Goal: Task Accomplishment & Management: Complete application form

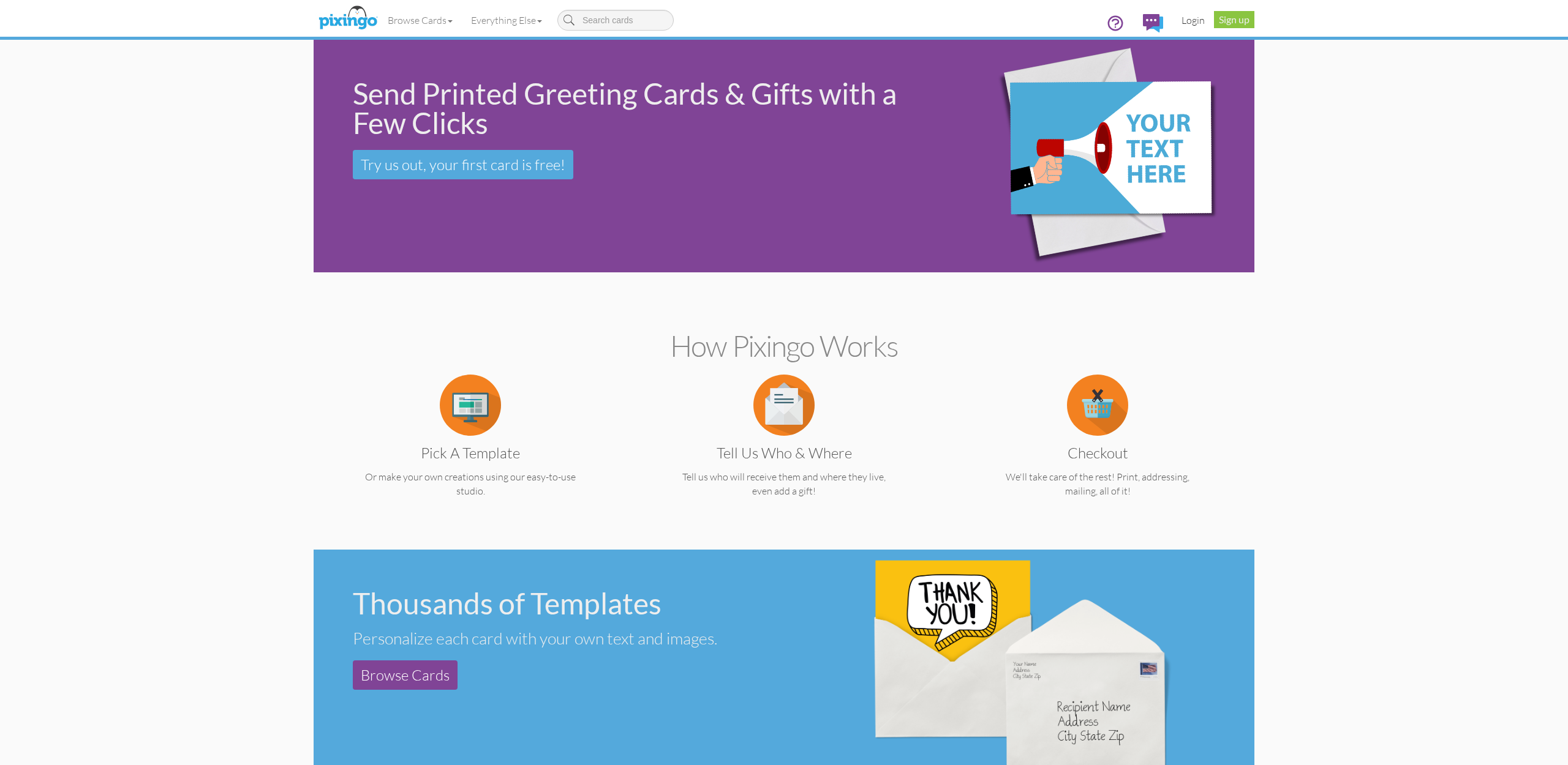
click at [1194, 20] on link "Login" at bounding box center [1193, 20] width 42 height 31
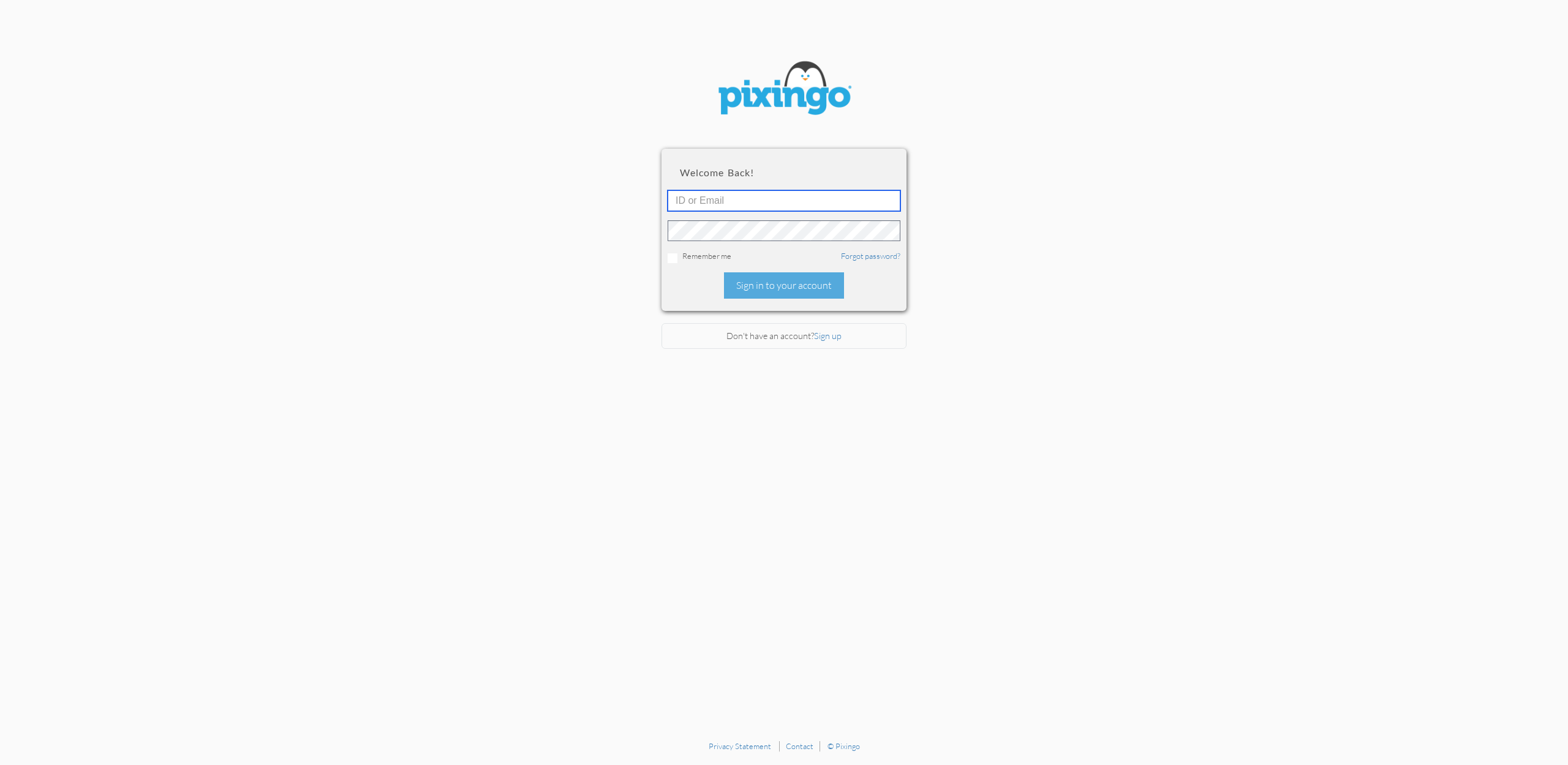
type input "[EMAIL_ADDRESS][DOMAIN_NAME]"
click at [791, 288] on div "Sign in to your account" at bounding box center [784, 286] width 120 height 27
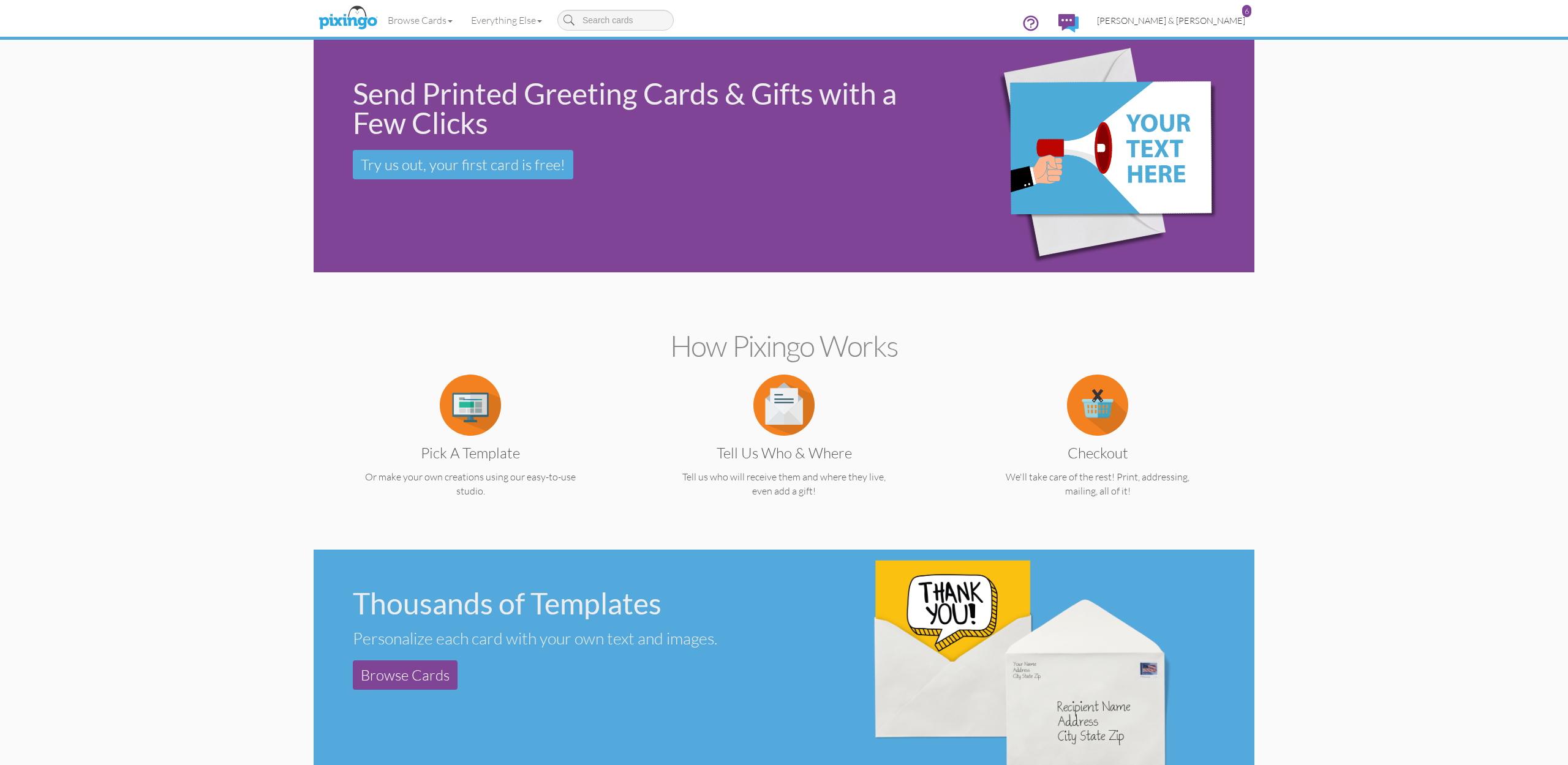
click at [1201, 21] on span "[PERSON_NAME] & [PERSON_NAME]" at bounding box center [1171, 20] width 148 height 10
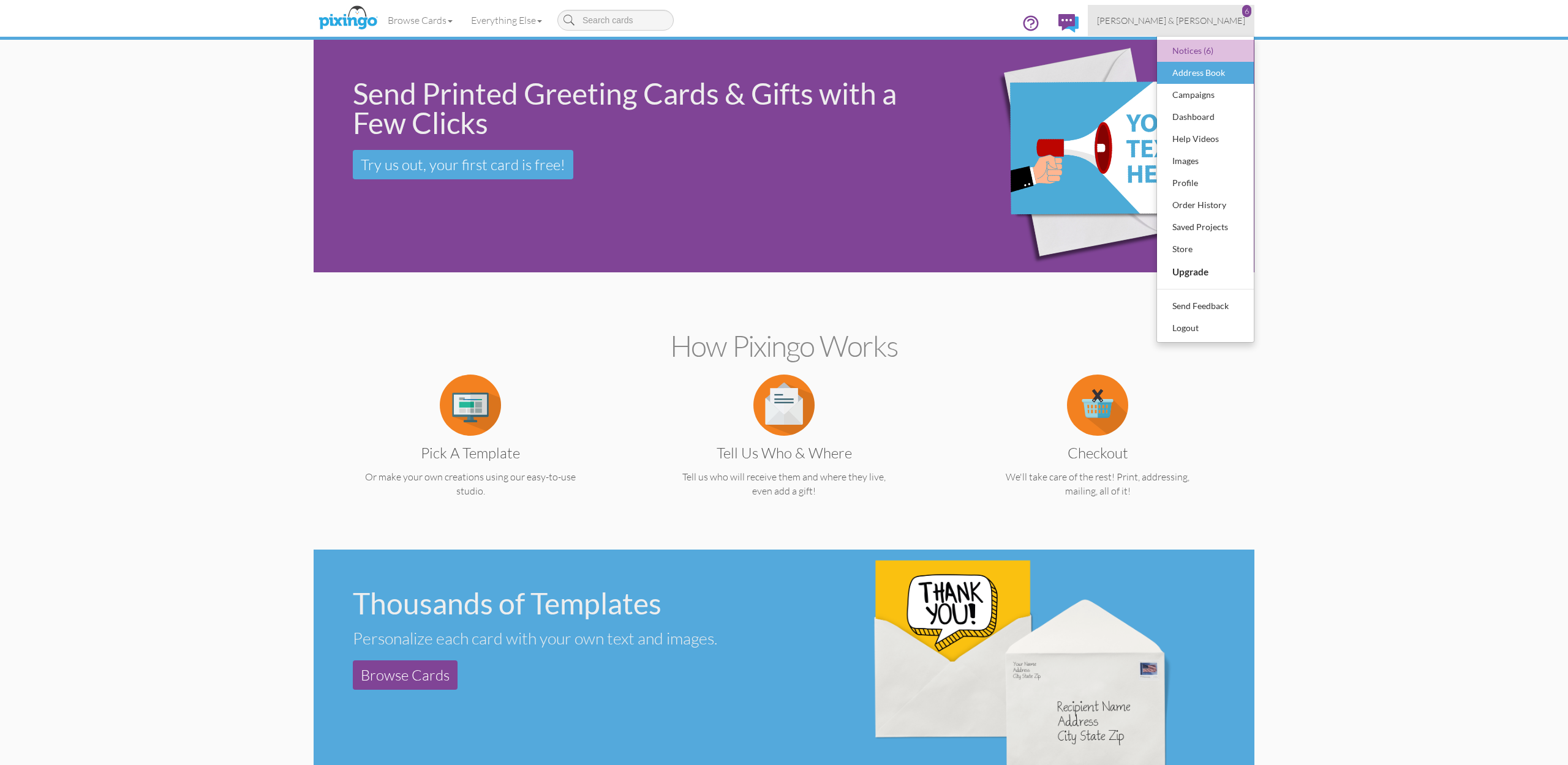
click at [1202, 74] on div "Address Book" at bounding box center [1204, 73] width 72 height 18
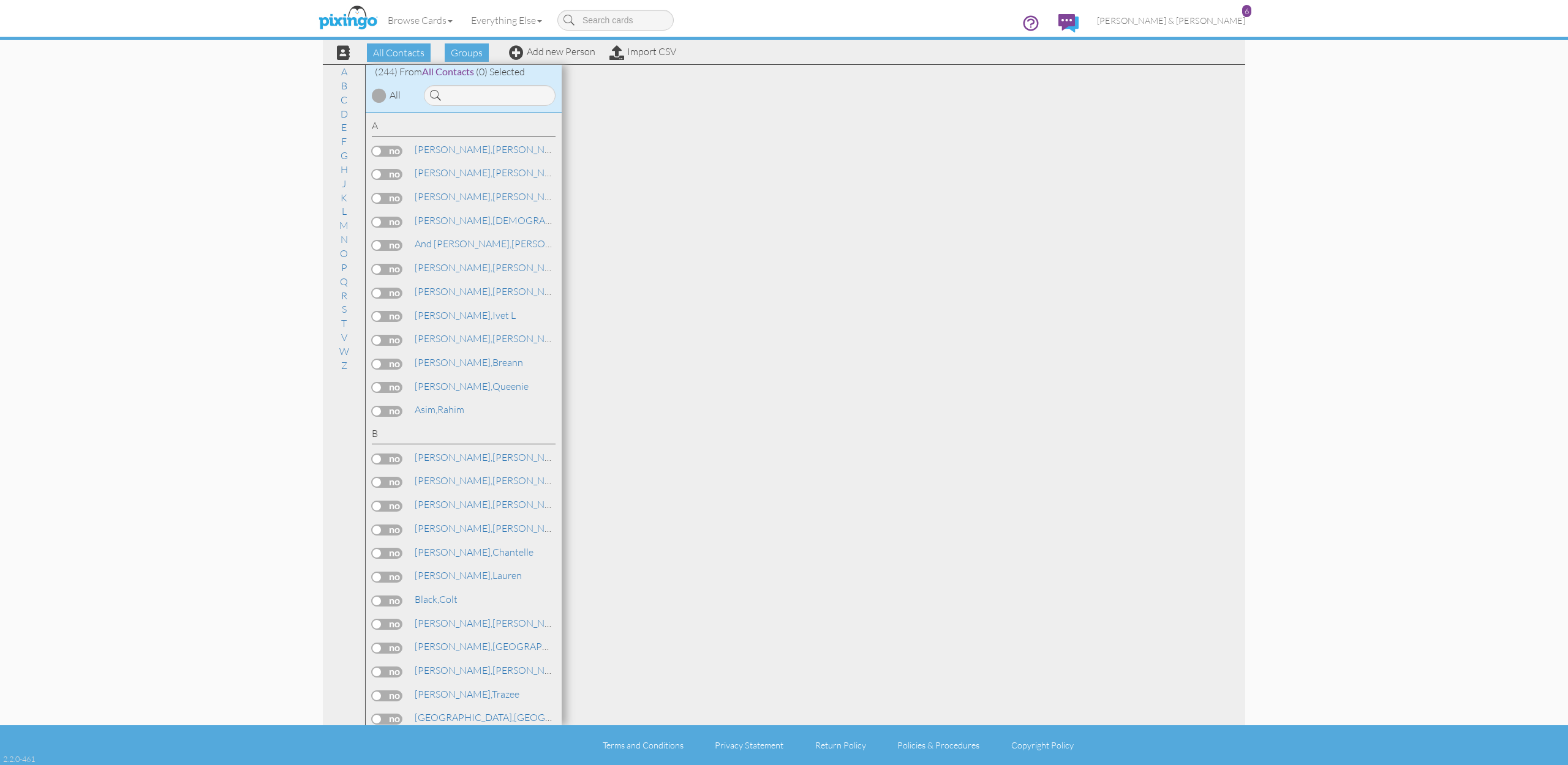
click at [555, 59] on div "All Contacts Groups Add new Person Import CSV" at bounding box center [501, 52] width 355 height 22
click at [554, 52] on link "Add new Person" at bounding box center [552, 52] width 86 height 13
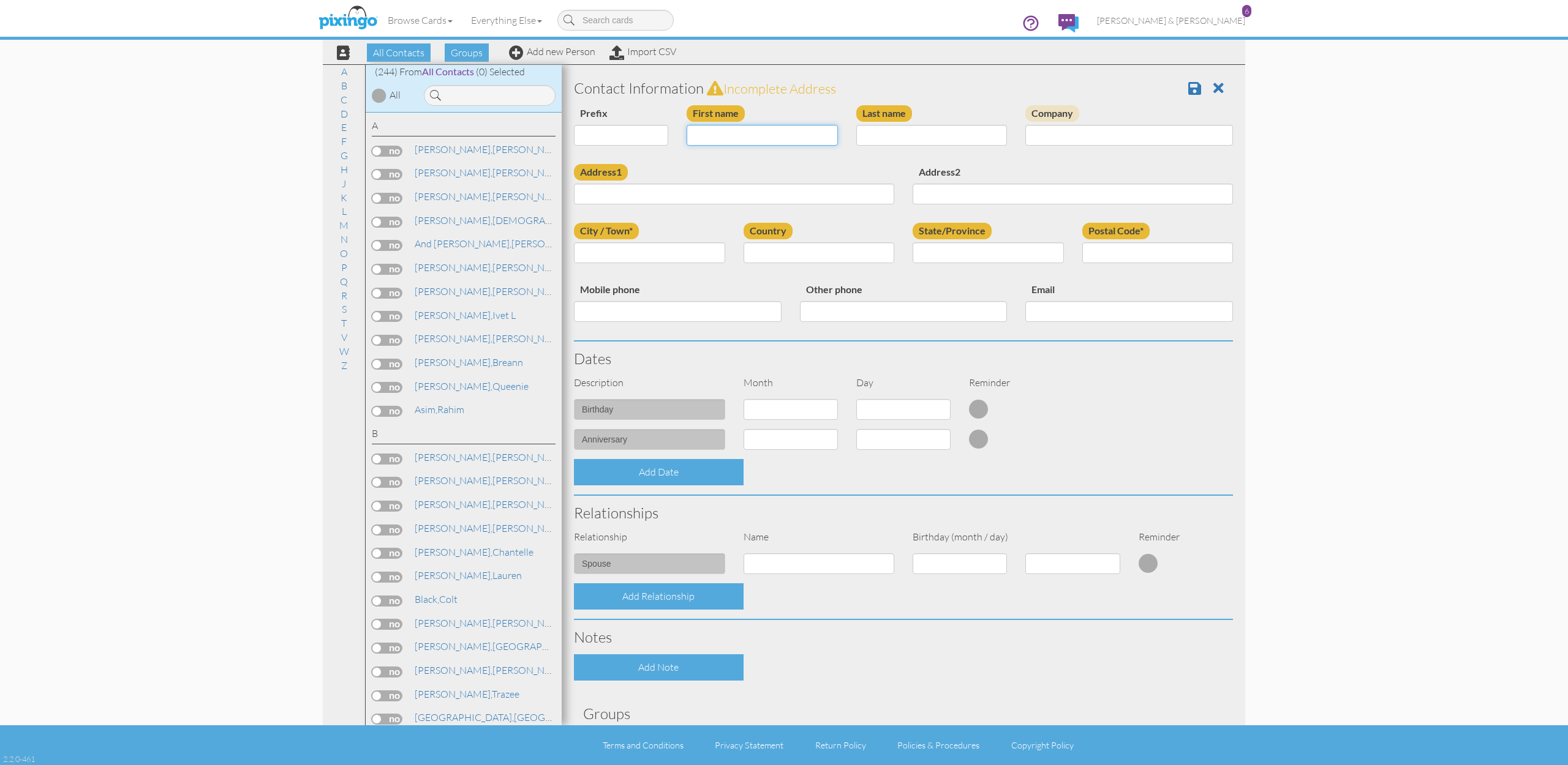
click at [734, 142] on input "First name" at bounding box center [762, 136] width 151 height 21
type input "[PERSON_NAME]"
paste input "[STREET_ADDRESS]"
type input "[STREET_ADDRESS]"
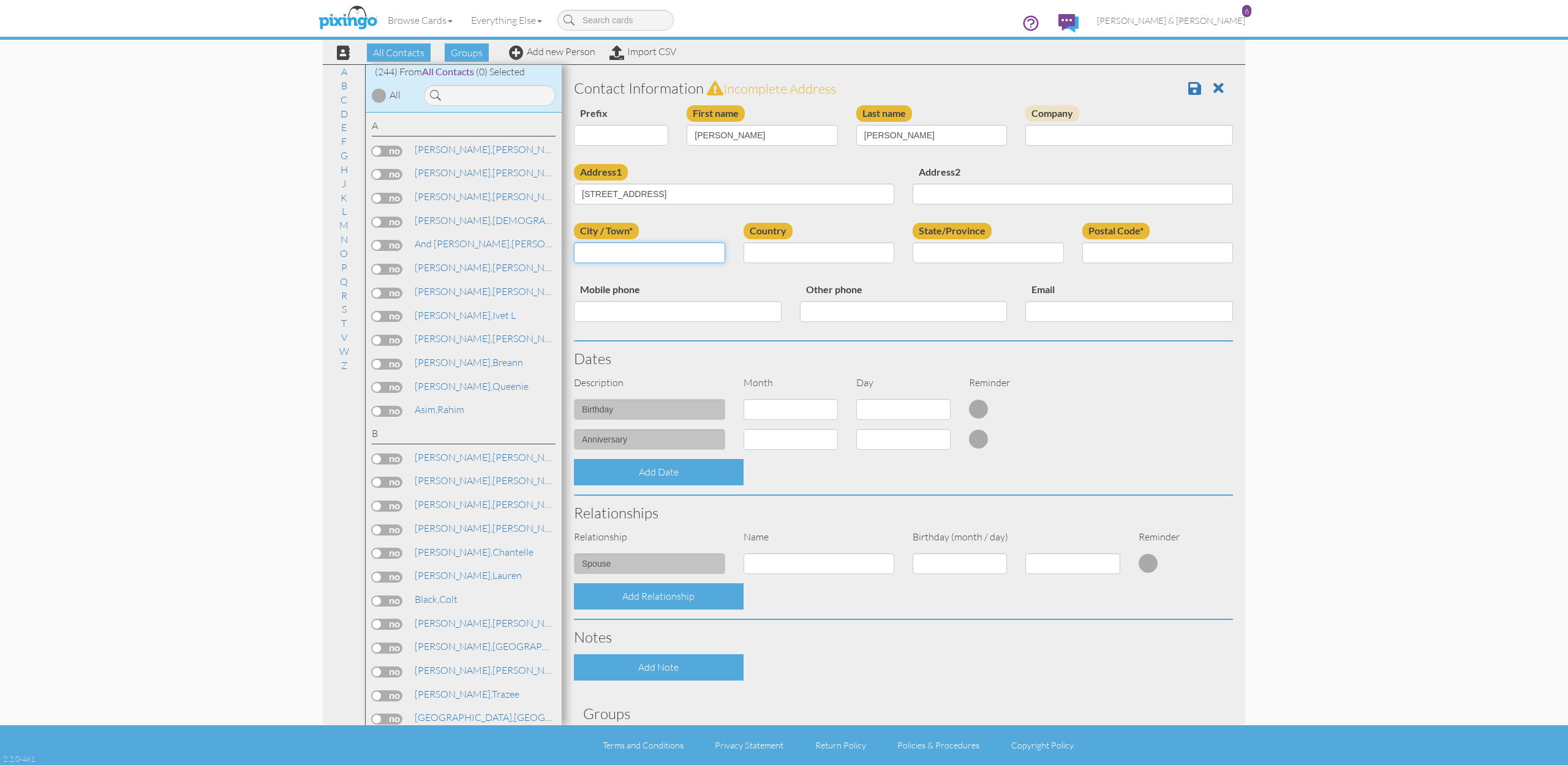
click at [634, 255] on input "City / Town*" at bounding box center [649, 253] width 151 height 21
type input "Lehi"
select select "object:1525"
select select "object:1824"
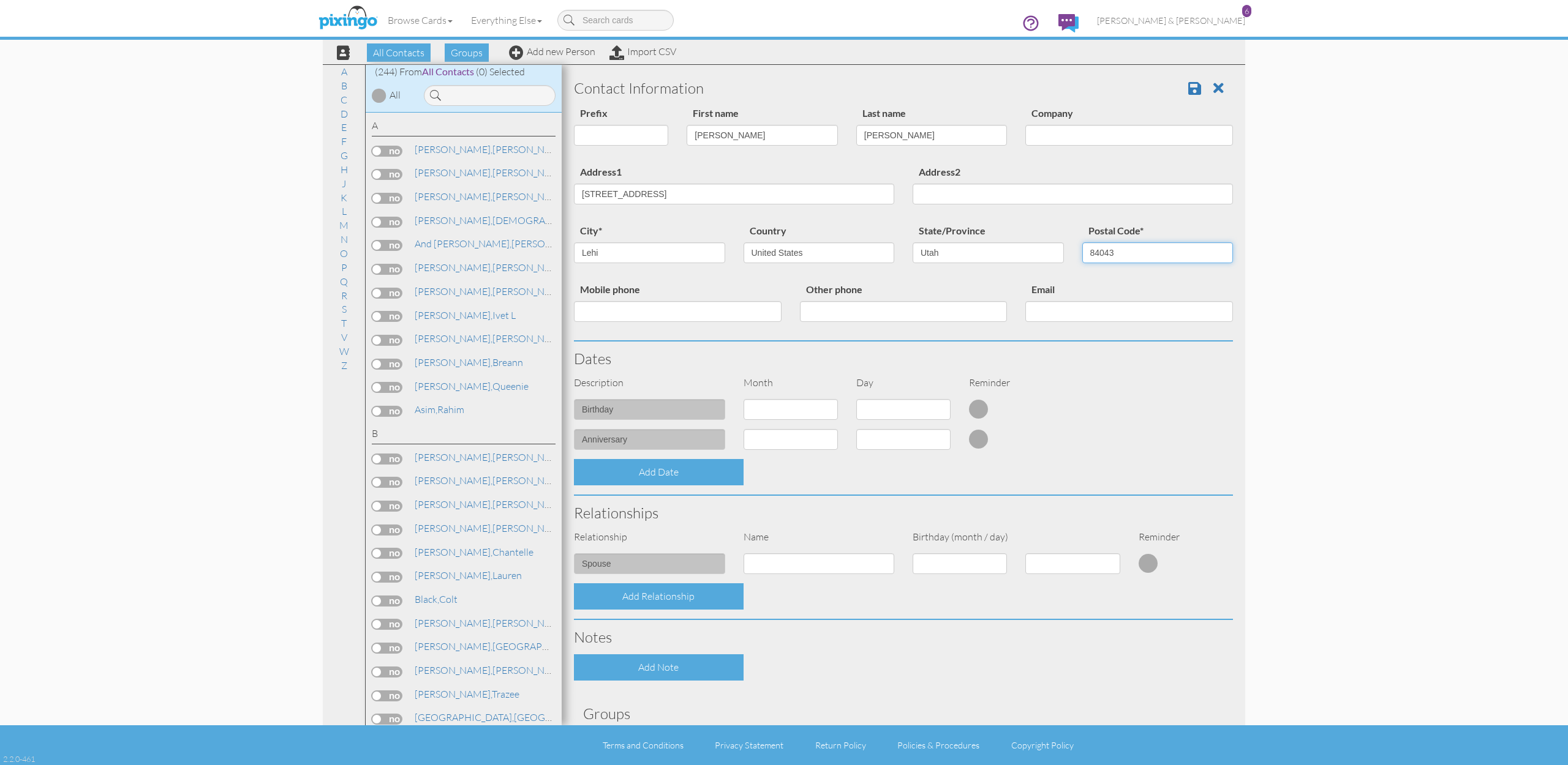
type input "84043"
click at [661, 194] on input "[STREET_ADDRESS]" at bounding box center [734, 194] width 320 height 21
drag, startPoint x: 663, startPoint y: 194, endPoint x: 806, endPoint y: 194, distance: 143.0
click at [806, 194] on input "[STREET_ADDRESS]" at bounding box center [734, 194] width 320 height 21
type input "[STREET_ADDRESS]"
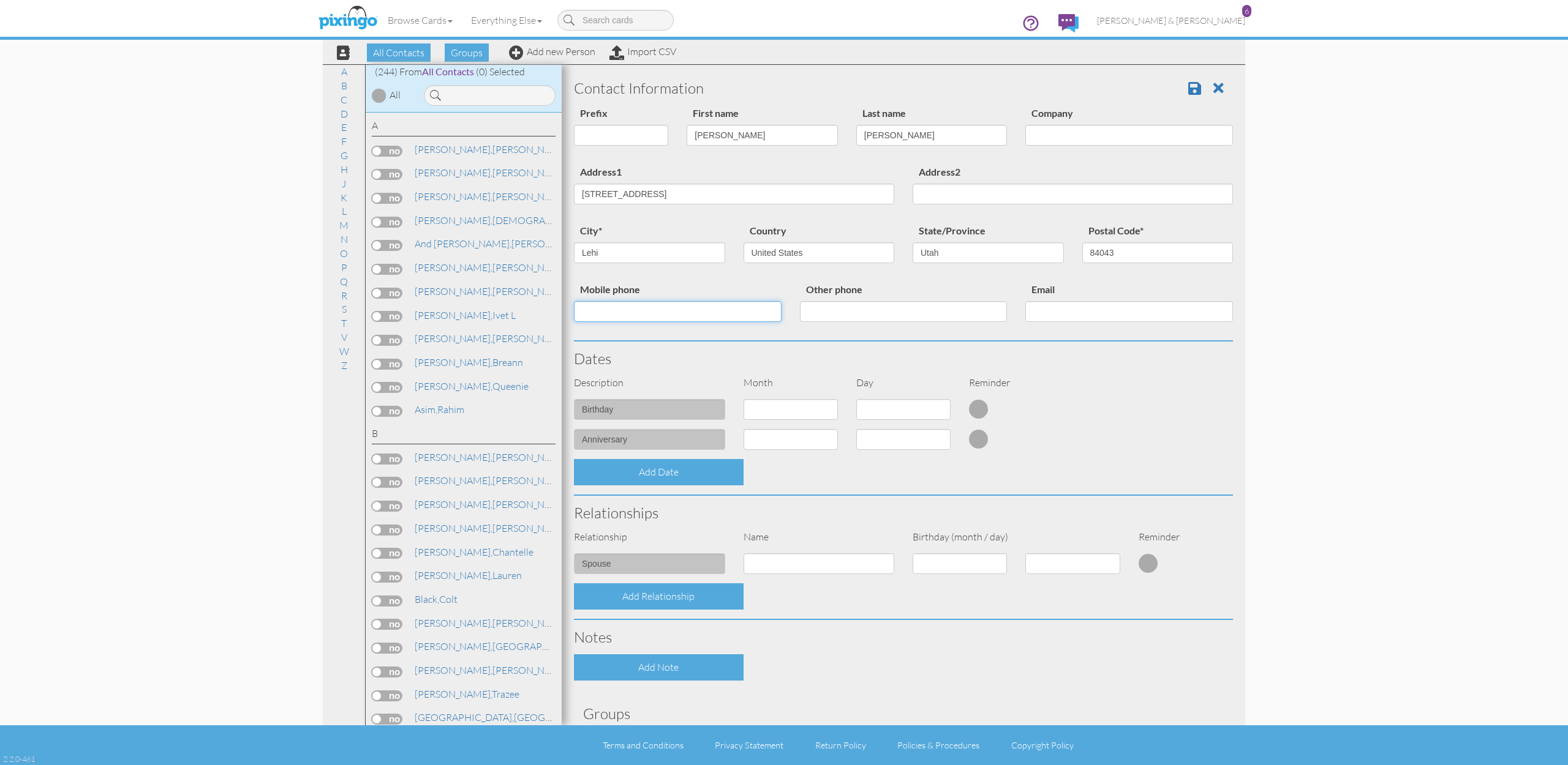
click at [685, 308] on input "Mobile phone" at bounding box center [677, 312] width 208 height 21
paste input "[PHONE_NUMBER]"
type input "[PHONE_NUMBER]"
paste input "[EMAIL_ADDRESS][DOMAIN_NAME]"
type input "[EMAIL_ADDRESS][DOMAIN_NAME]"
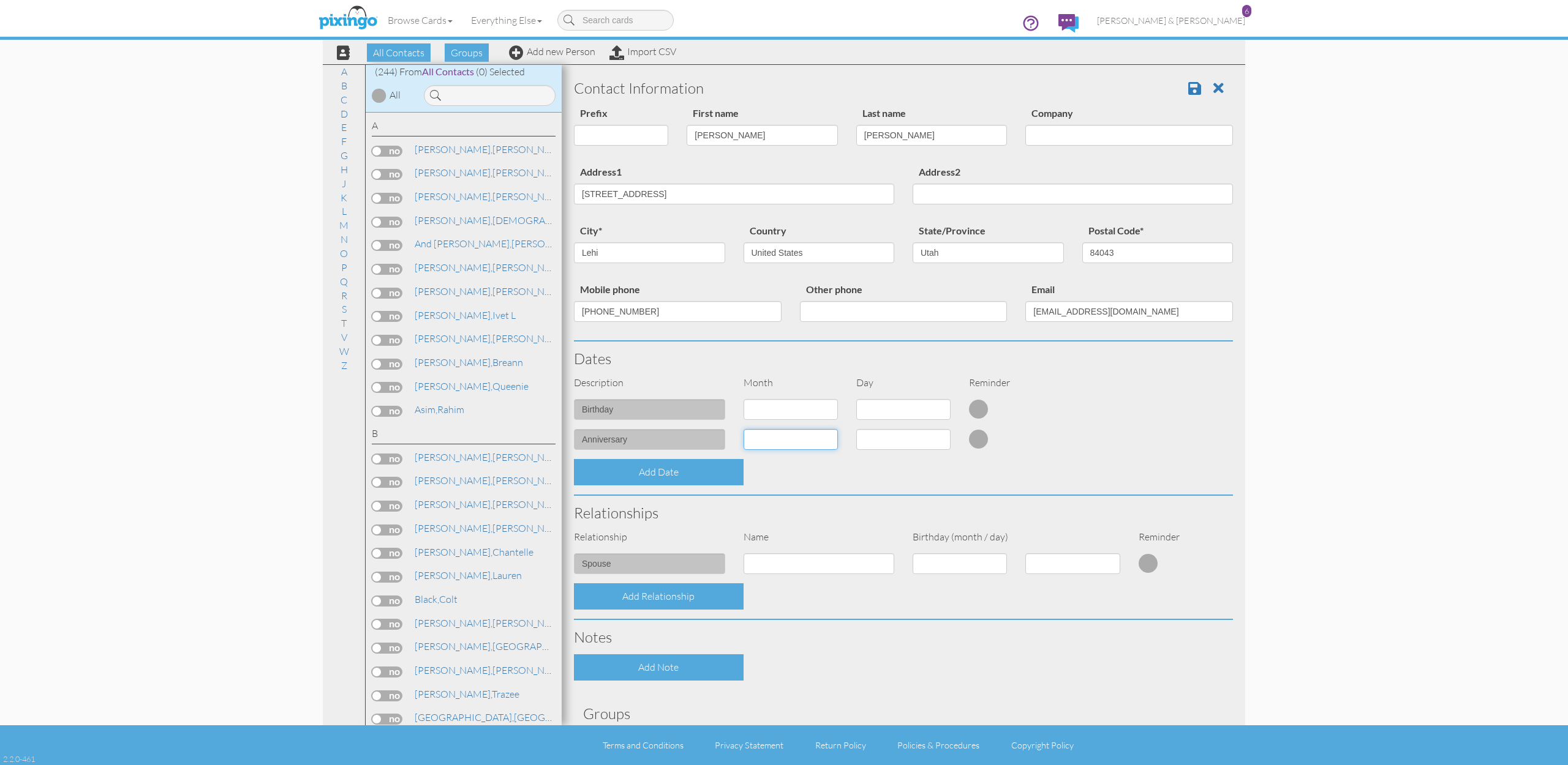
select select "object:1520"
select select "number:8"
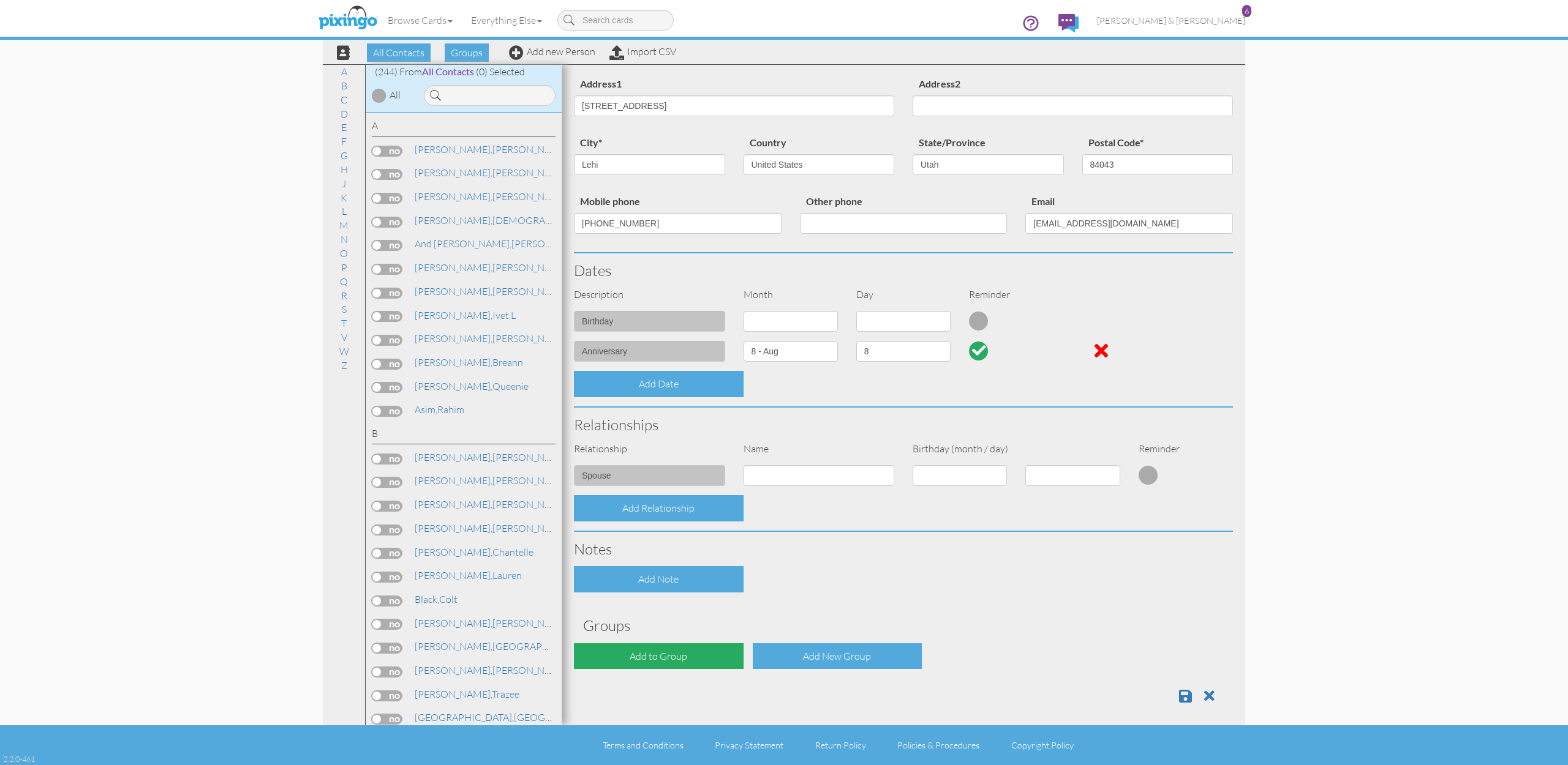
click at [683, 652] on div "Add to Group" at bounding box center [658, 657] width 170 height 27
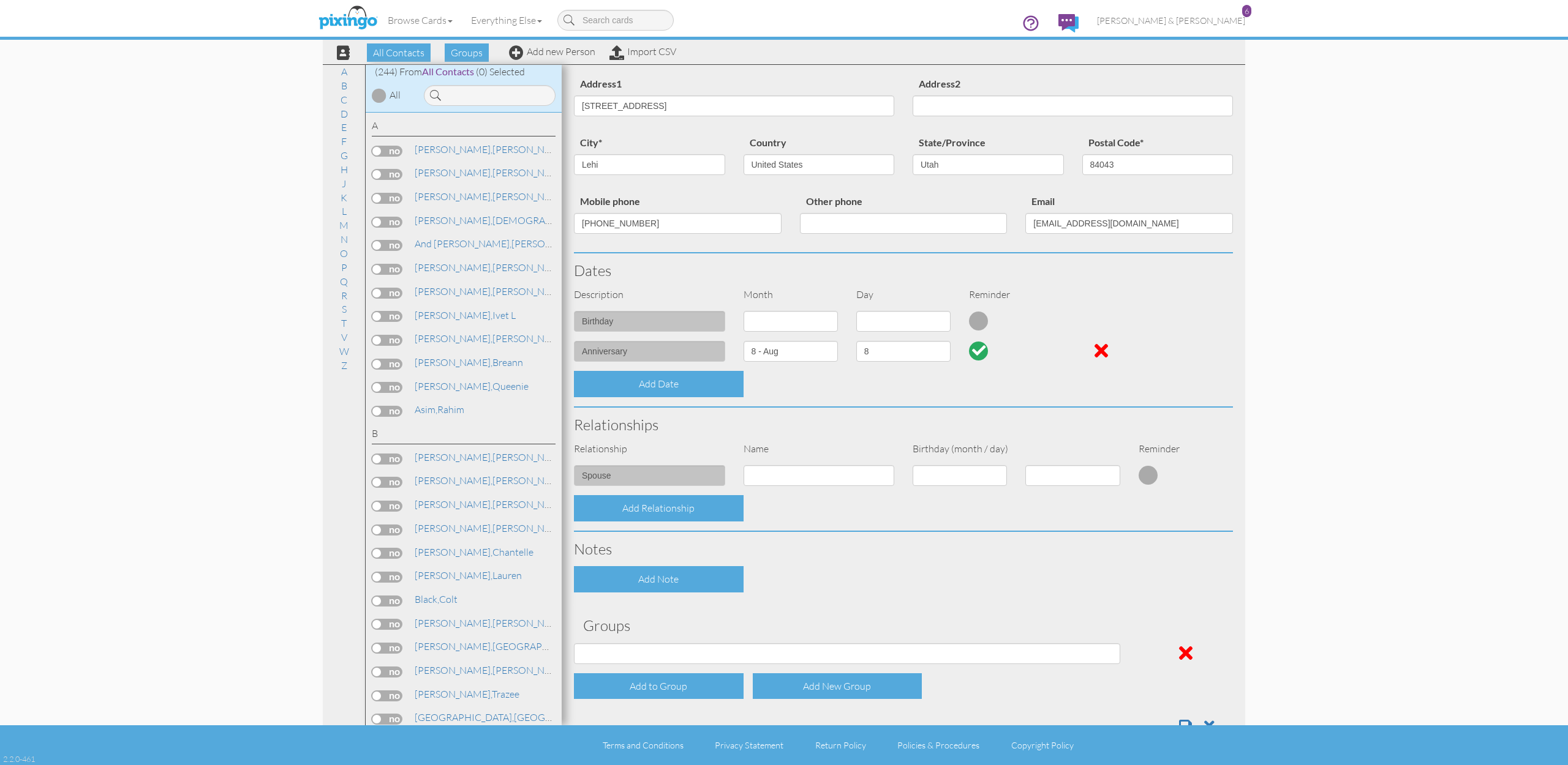
click at [676, 659] on div "Agents Aug / Sept [PERSON_NAME] Sept/Oct September St. [PERSON_NAME] Agents" at bounding box center [846, 658] width 564 height 30
select select "object:1835"
click at [843, 583] on div "Add Note" at bounding box center [903, 580] width 677 height 27
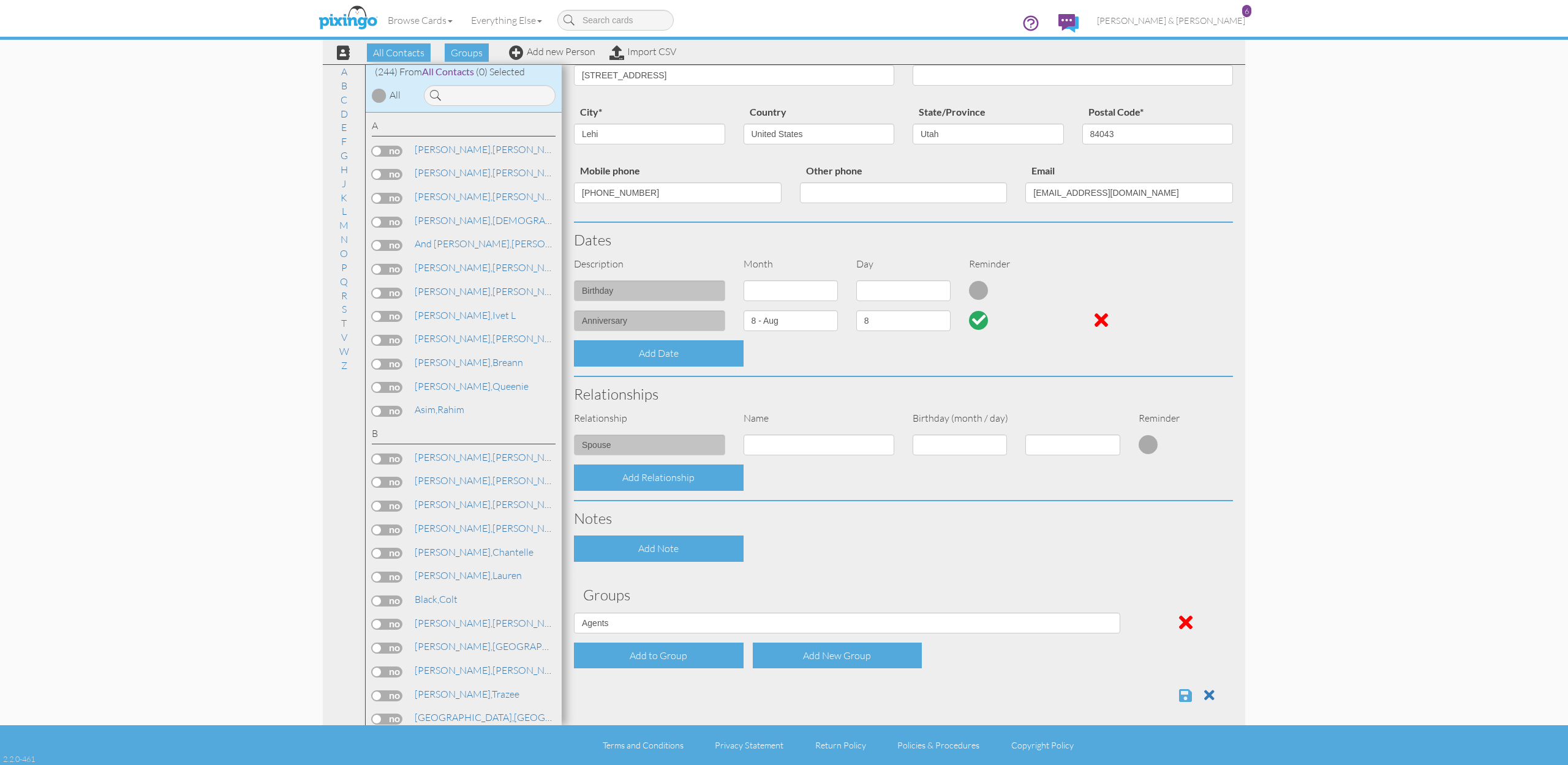
scroll to position [118, 0]
click at [1188, 692] on span at bounding box center [1185, 696] width 13 height 15
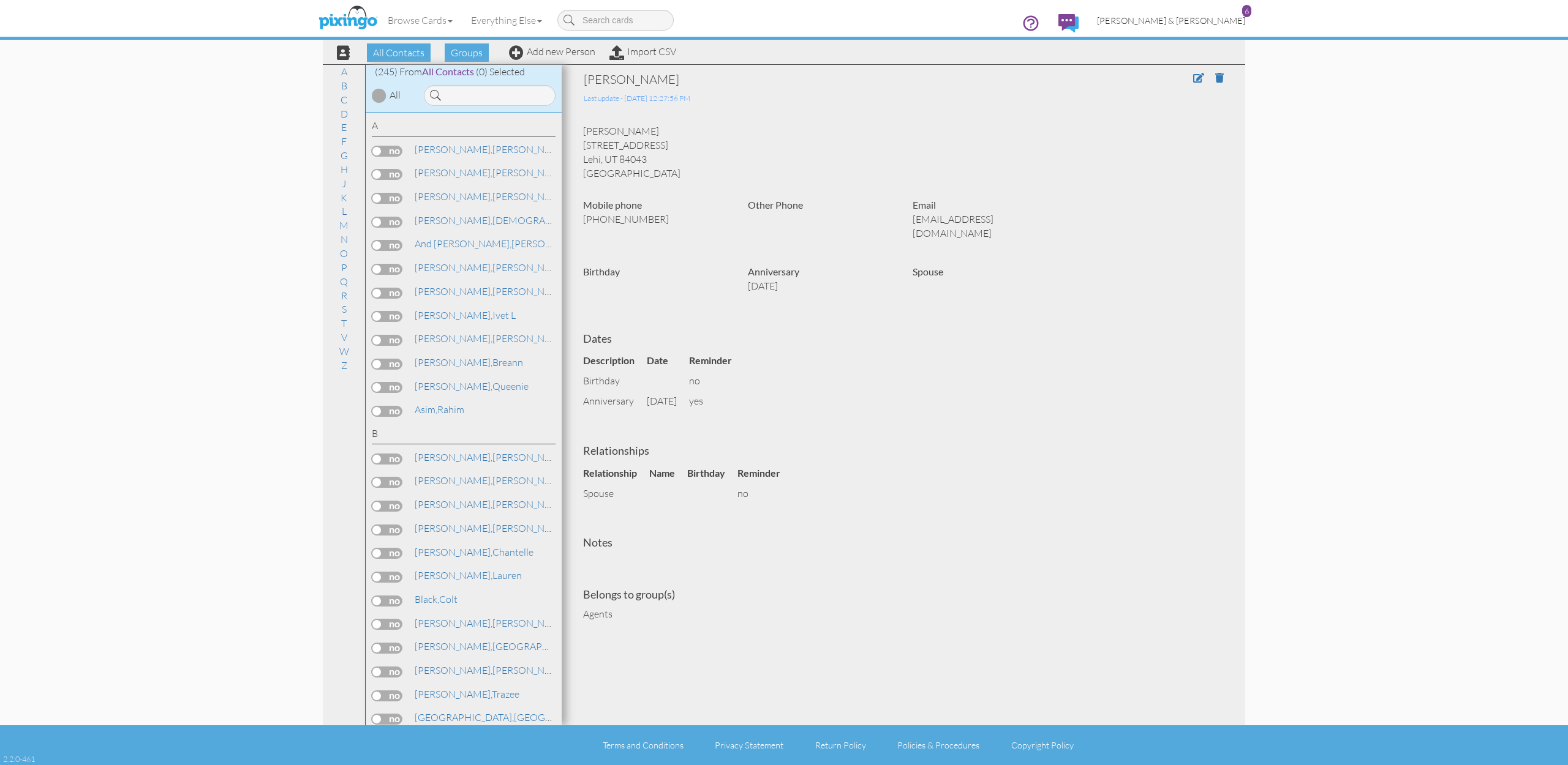
click at [1195, 22] on span "[PERSON_NAME] & [PERSON_NAME]" at bounding box center [1171, 20] width 148 height 10
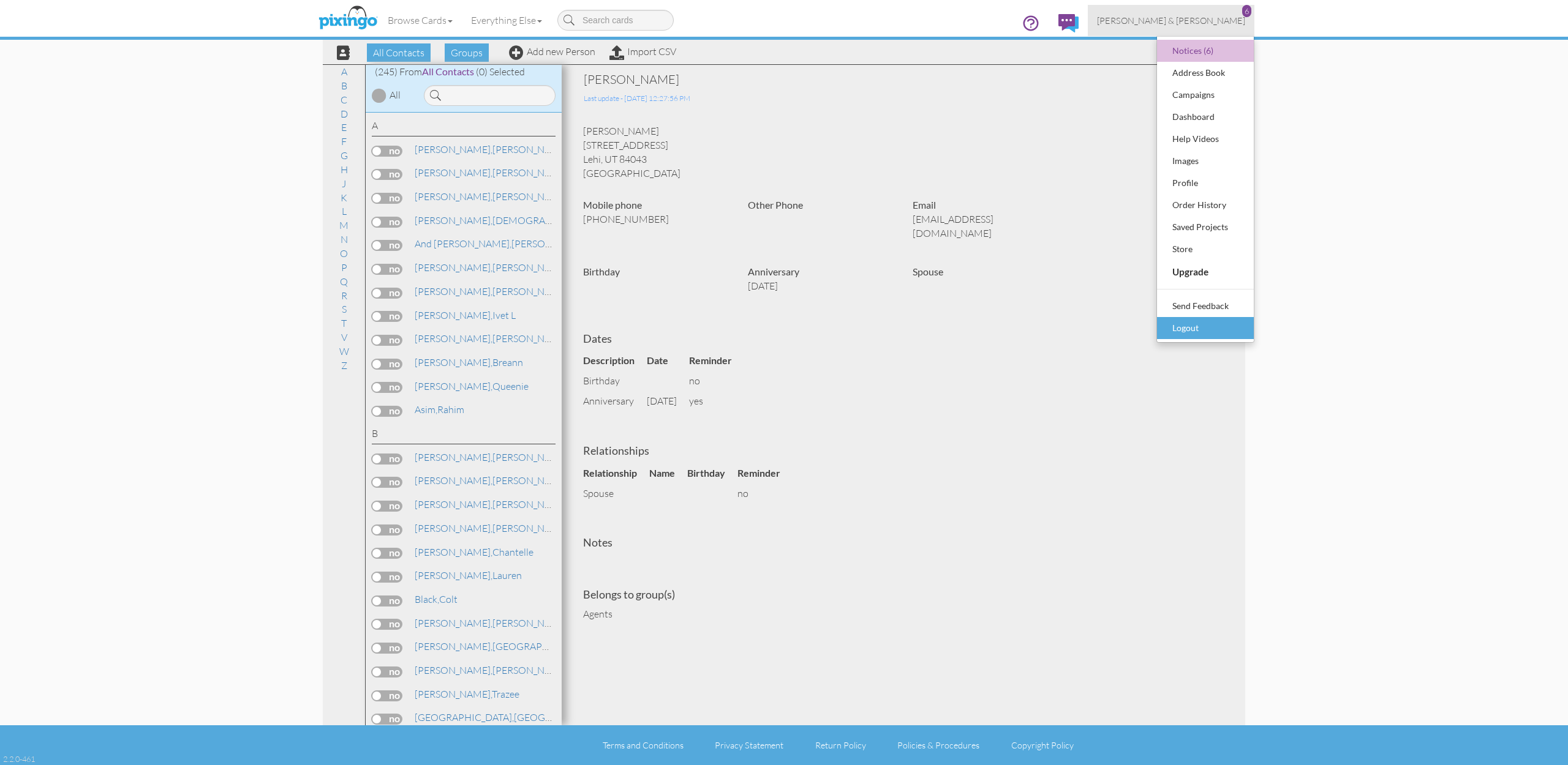
click at [1187, 319] on div "Logout" at bounding box center [1204, 328] width 72 height 18
